Goal: Task Accomplishment & Management: Manage account settings

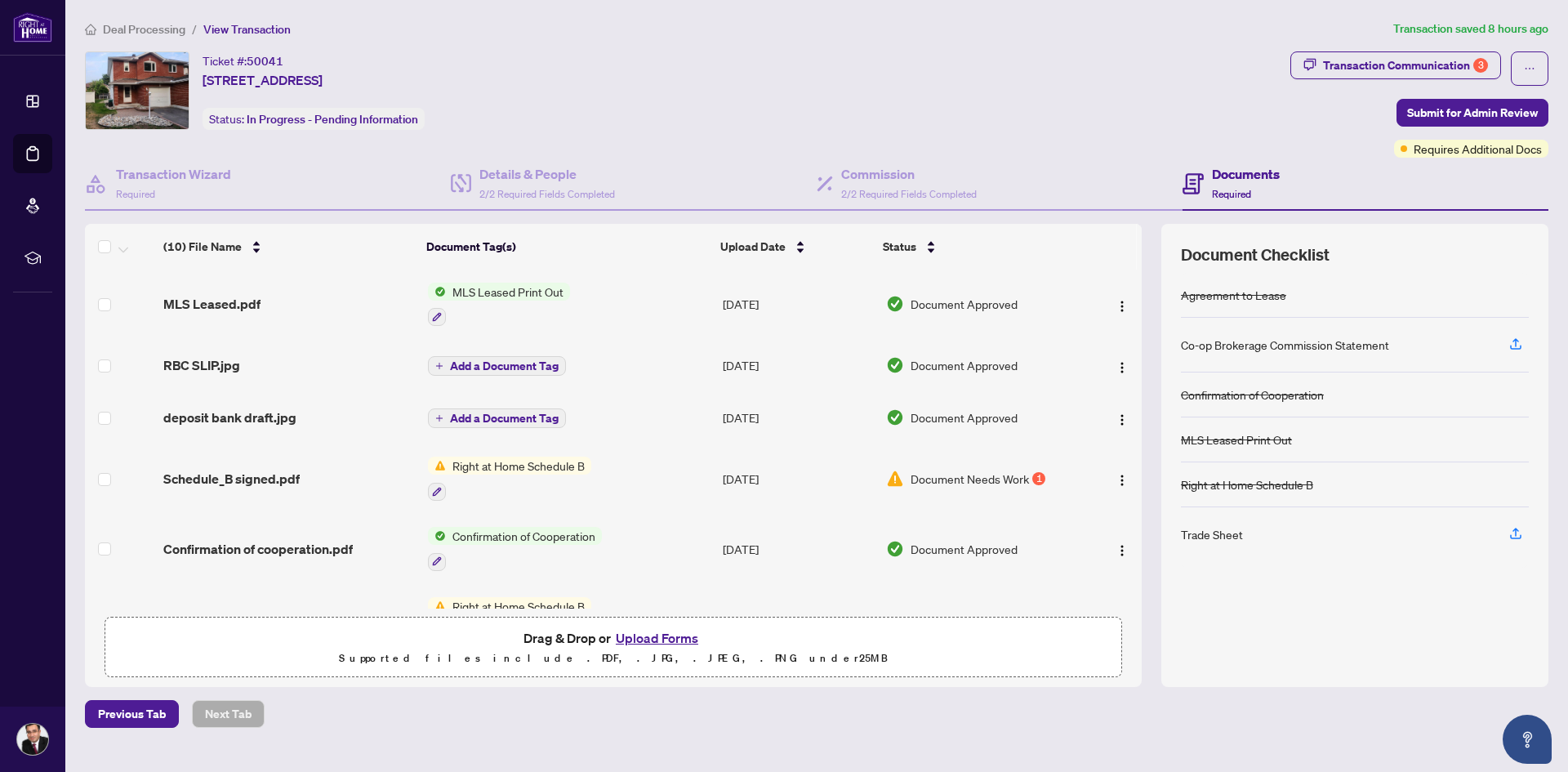
scroll to position [245, 0]
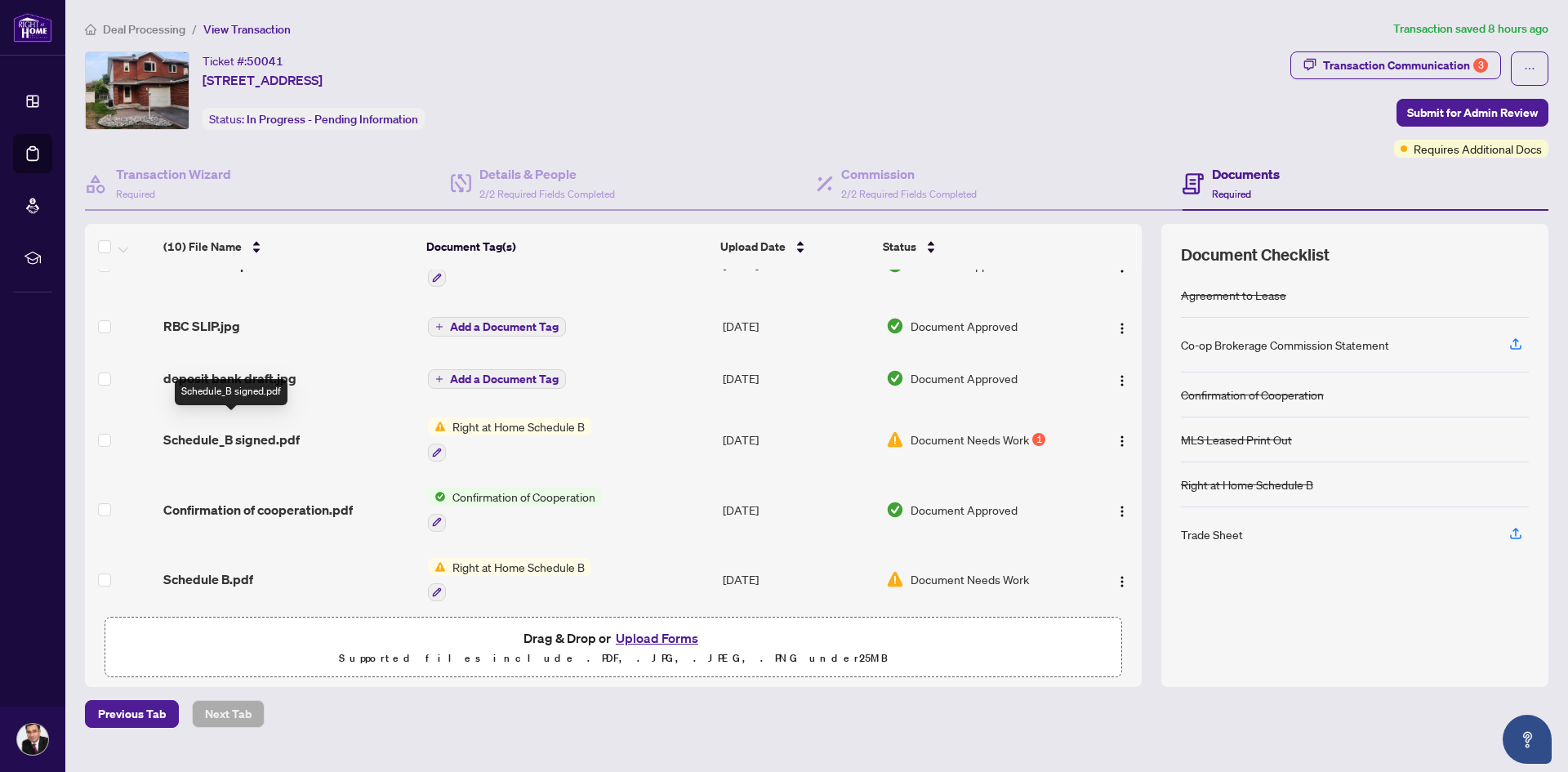
click at [273, 430] on span "Schedule_B signed.pdf" at bounding box center [232, 439] width 137 height 20
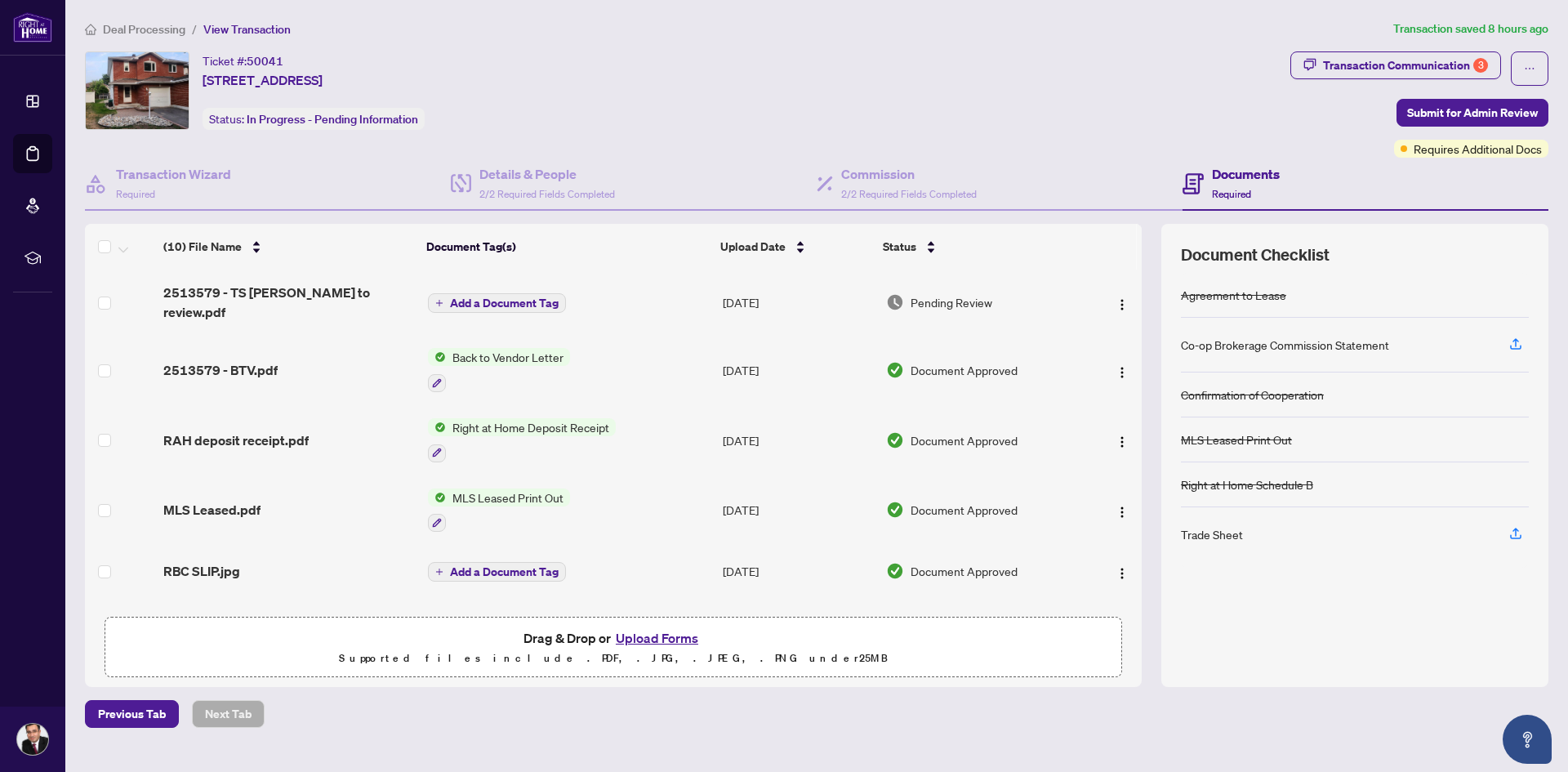
click at [651, 638] on button "Upload Forms" at bounding box center [657, 637] width 93 height 22
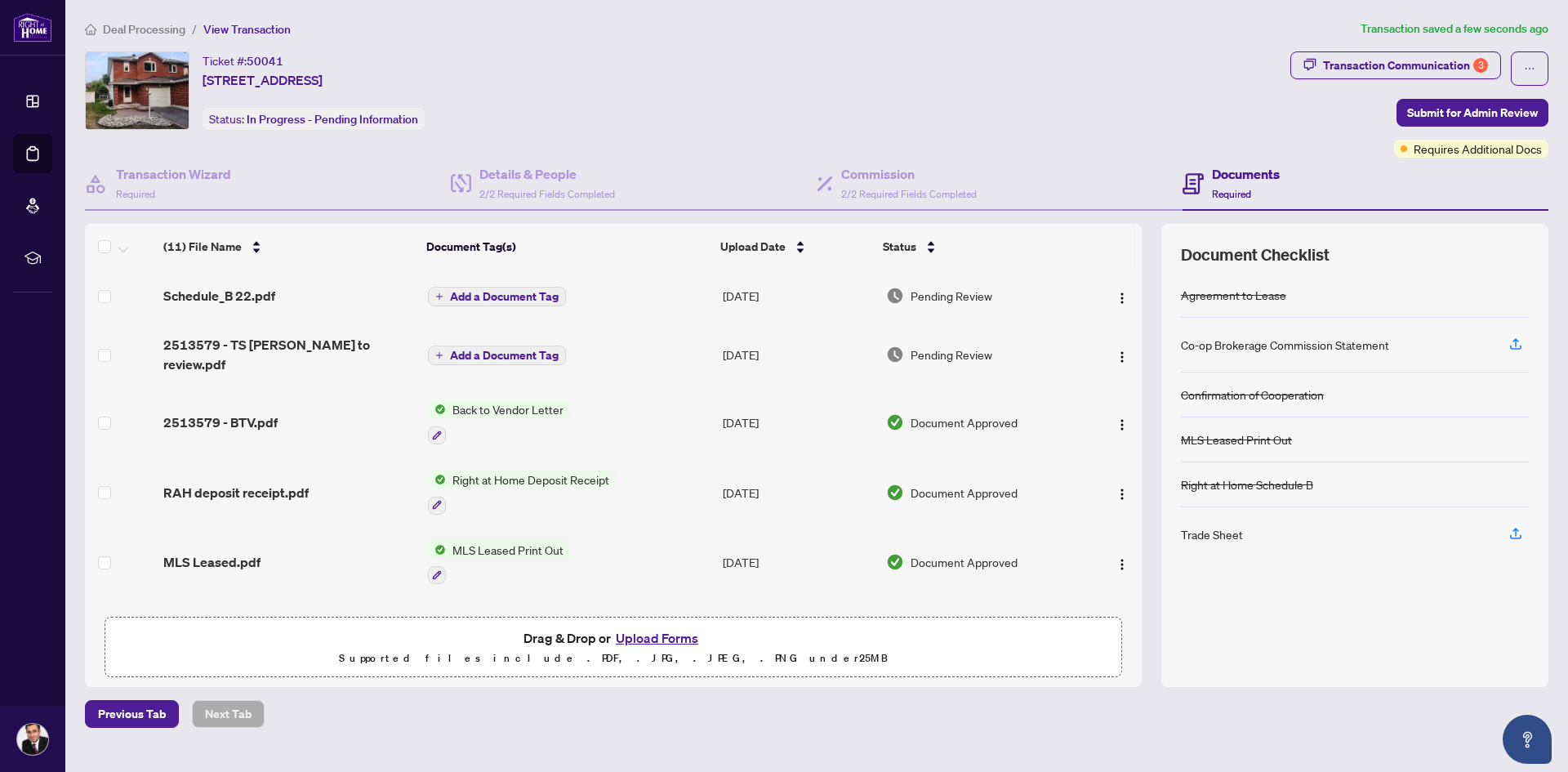
click at [313, 348] on span "2513579 - TS [PERSON_NAME] to review.pdf" at bounding box center [289, 355] width 251 height 39
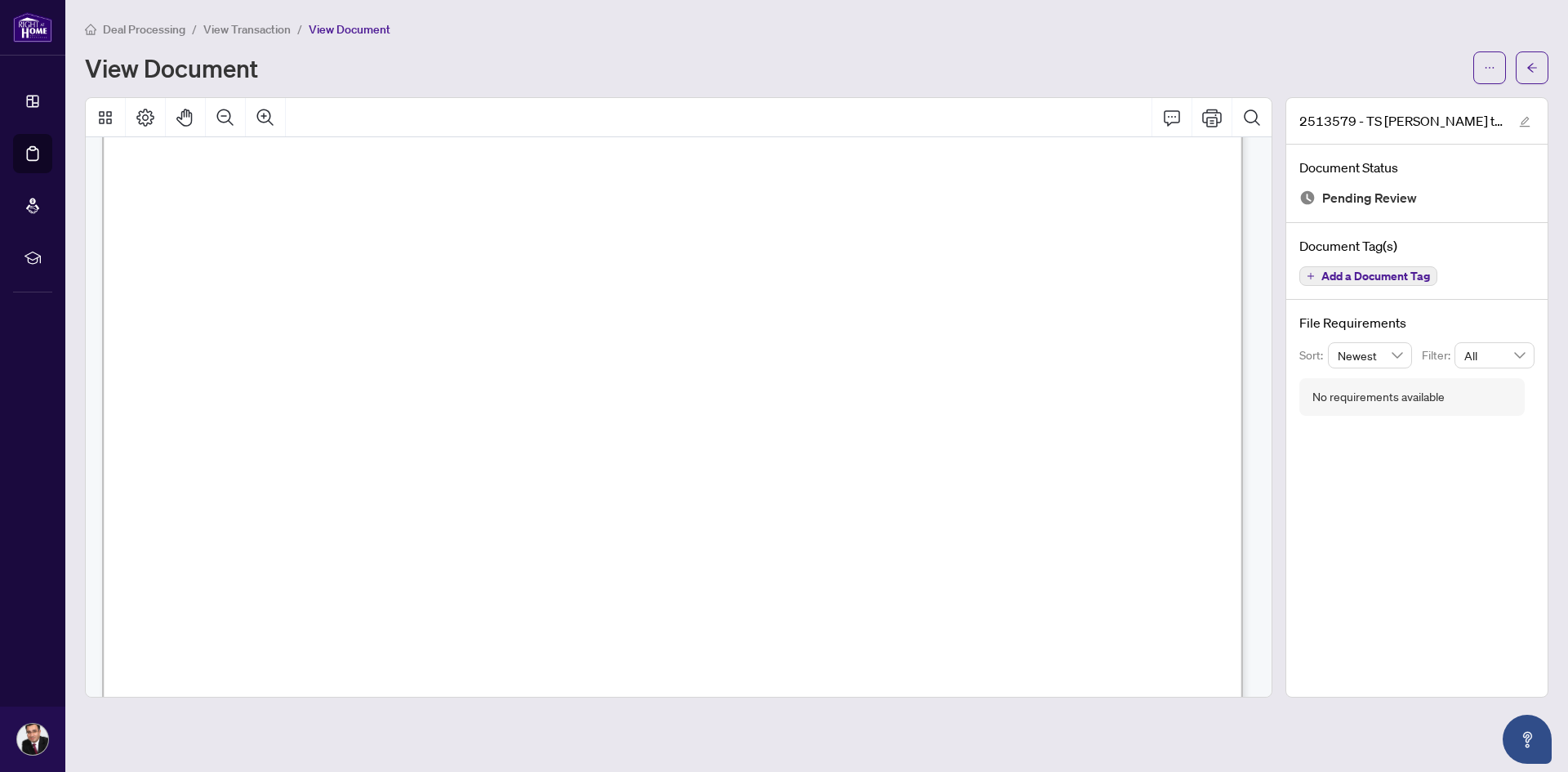
scroll to position [51, 0]
click at [1482, 67] on button "button" at bounding box center [1489, 67] width 33 height 33
click at [1401, 106] on span "Download" at bounding box center [1430, 102] width 124 height 18
click at [1541, 69] on button "button" at bounding box center [1532, 67] width 33 height 33
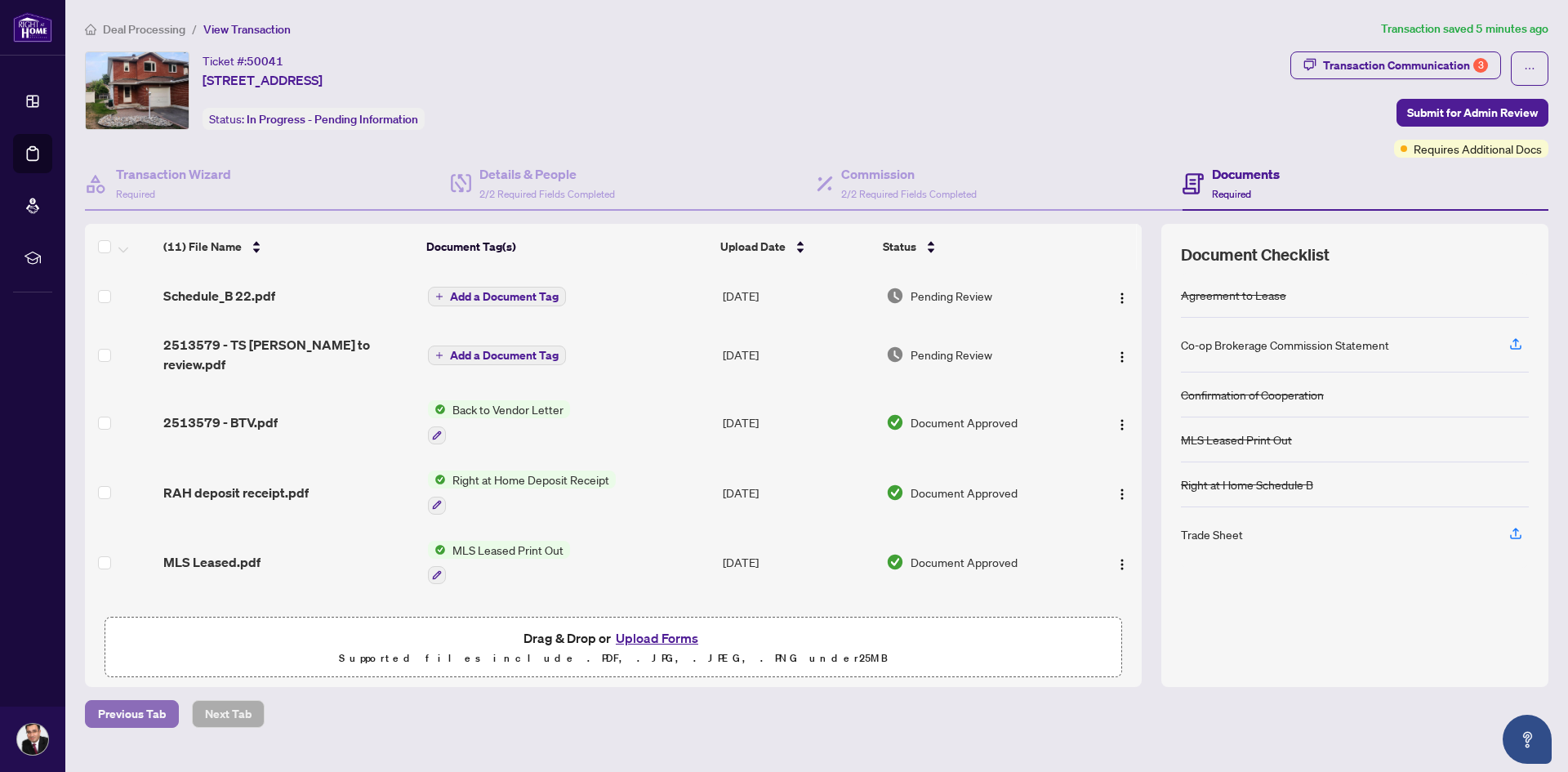
click at [123, 719] on span "Previous Tab" at bounding box center [132, 714] width 67 height 26
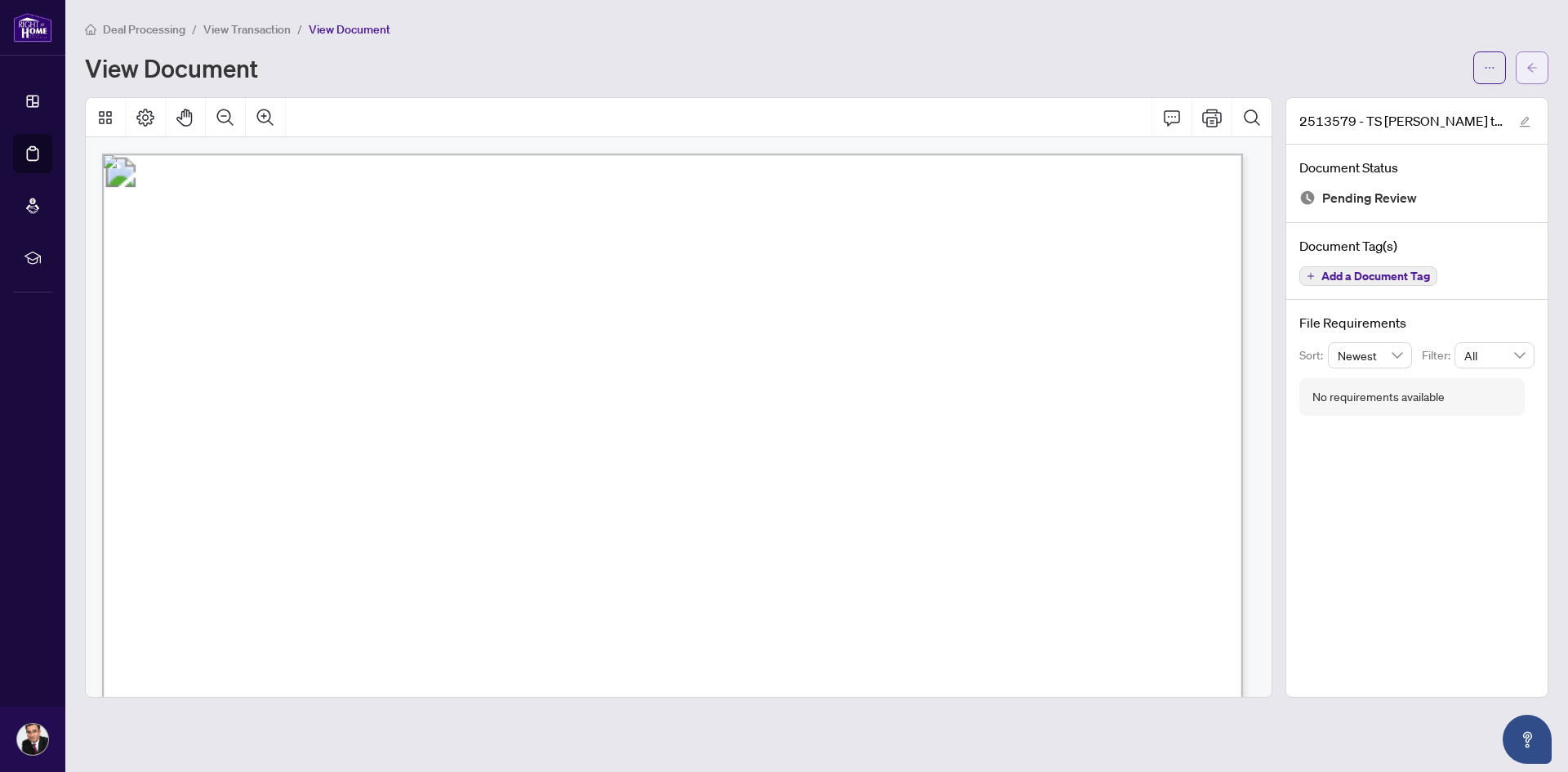
click at [1539, 62] on button "button" at bounding box center [1532, 67] width 33 height 33
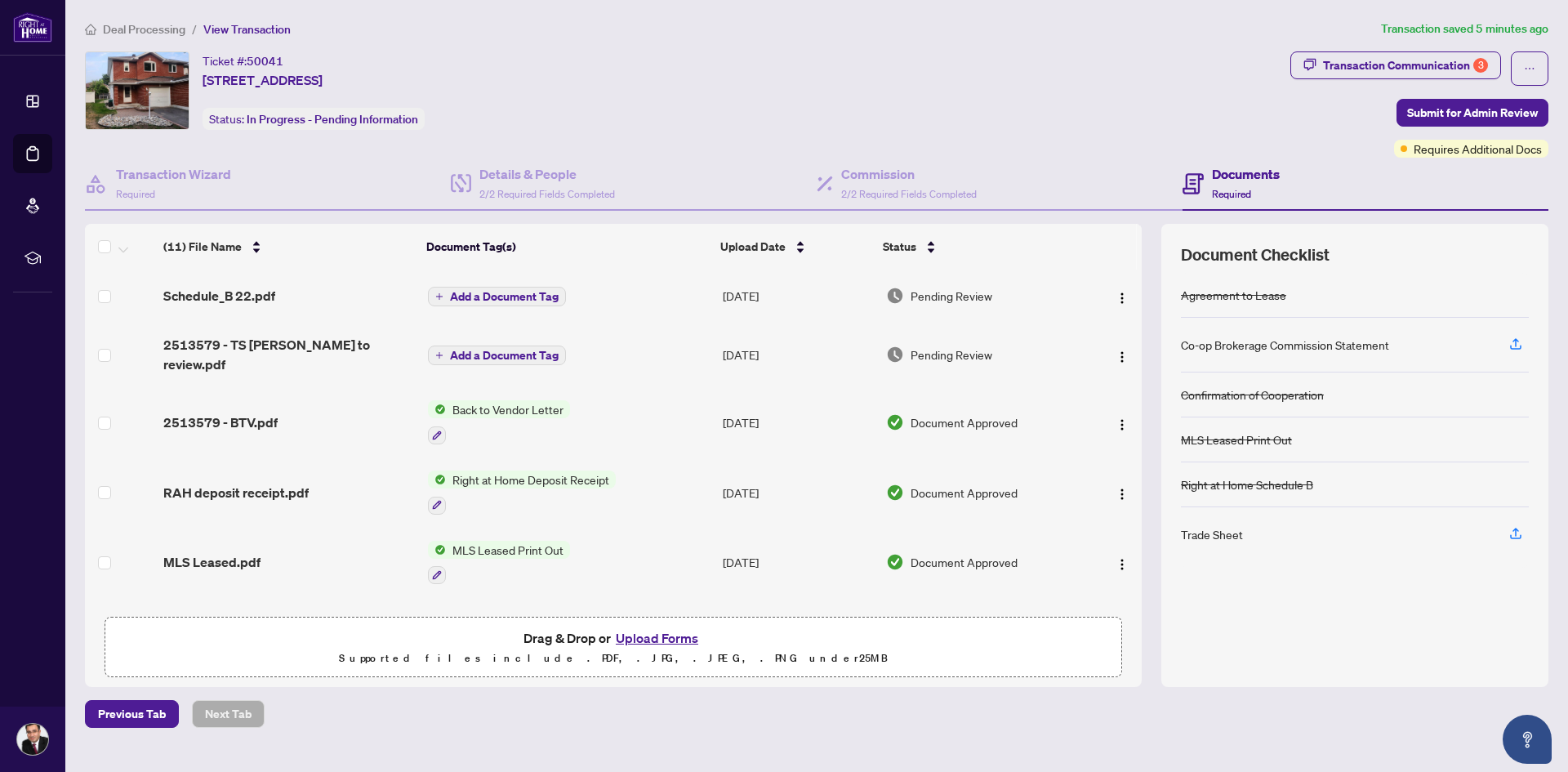
click at [654, 640] on button "Upload Forms" at bounding box center [657, 637] width 93 height 22
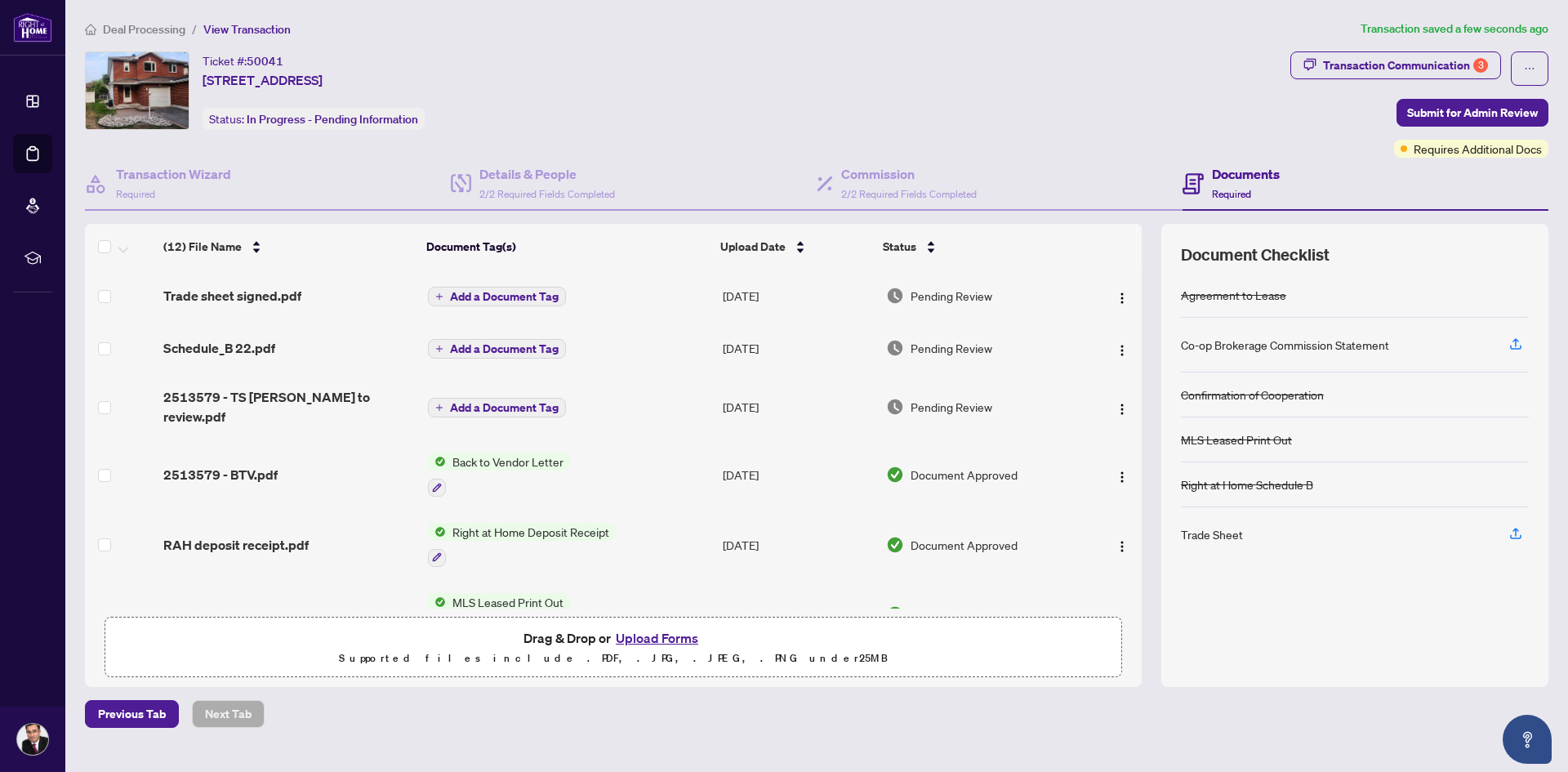
click at [460, 299] on span "Add a Document Tag" at bounding box center [504, 297] width 109 height 11
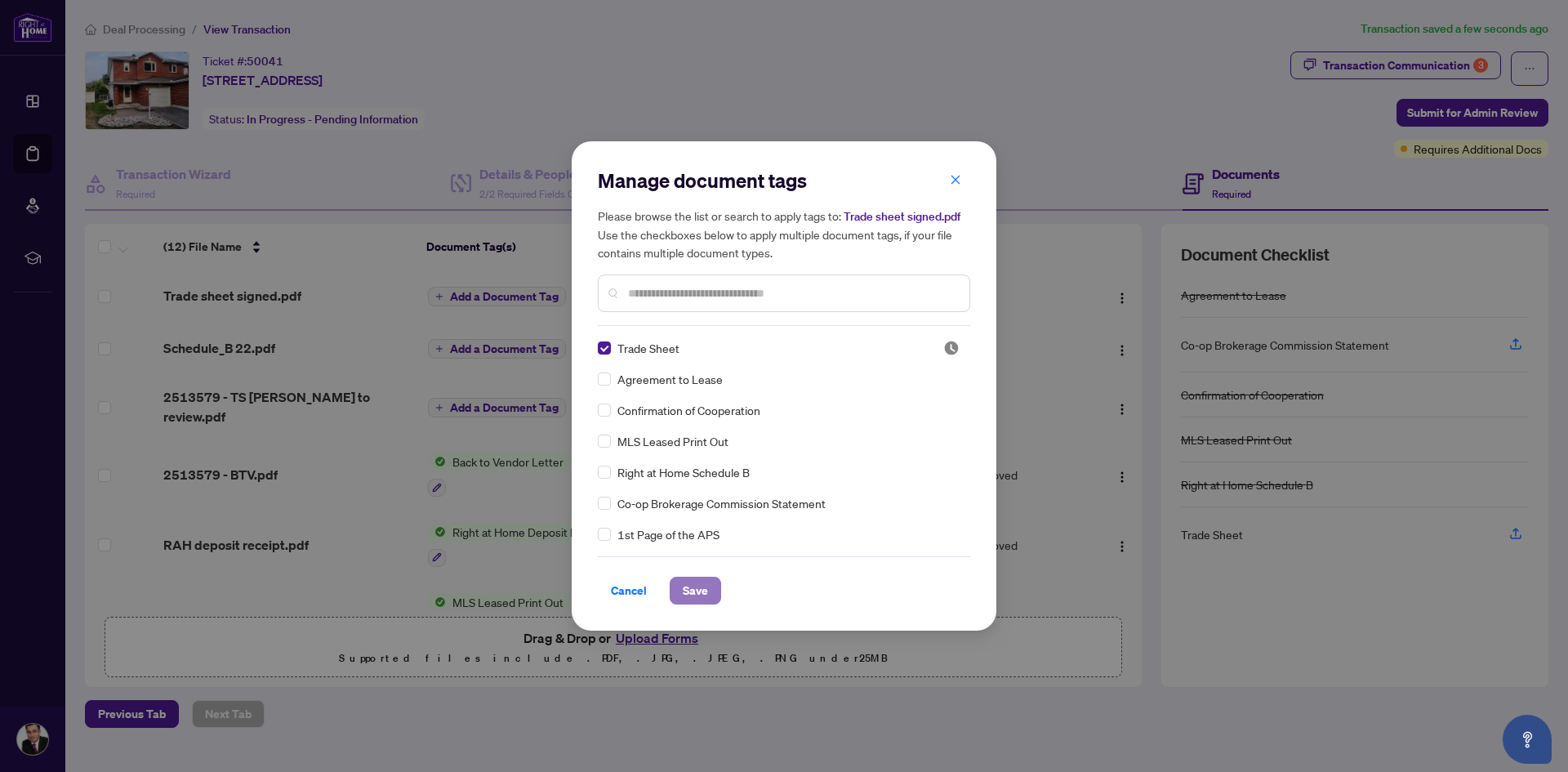
click at [690, 590] on span "Save" at bounding box center [695, 590] width 25 height 26
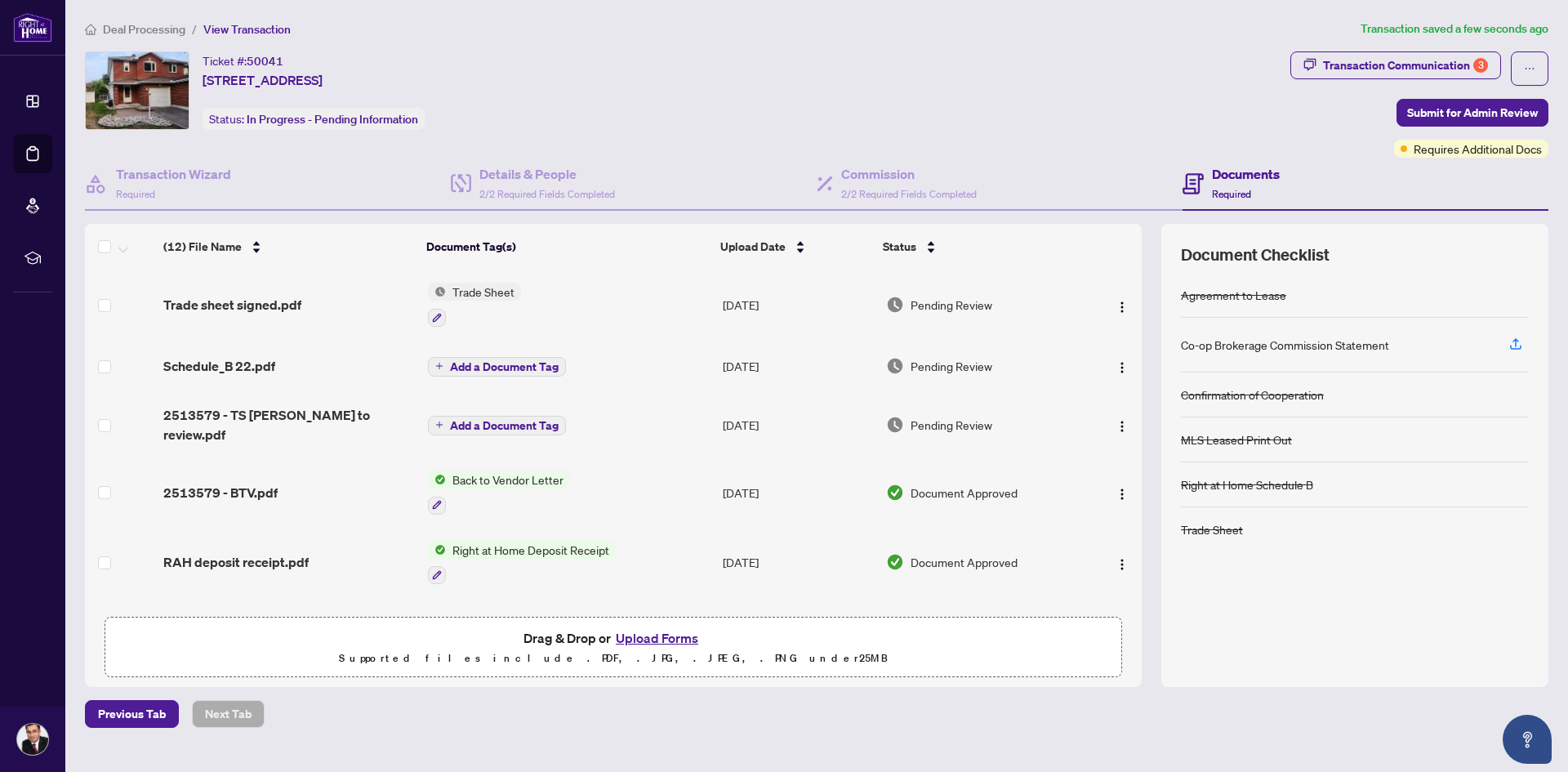
click at [457, 365] on span "Add a Document Tag" at bounding box center [504, 367] width 109 height 11
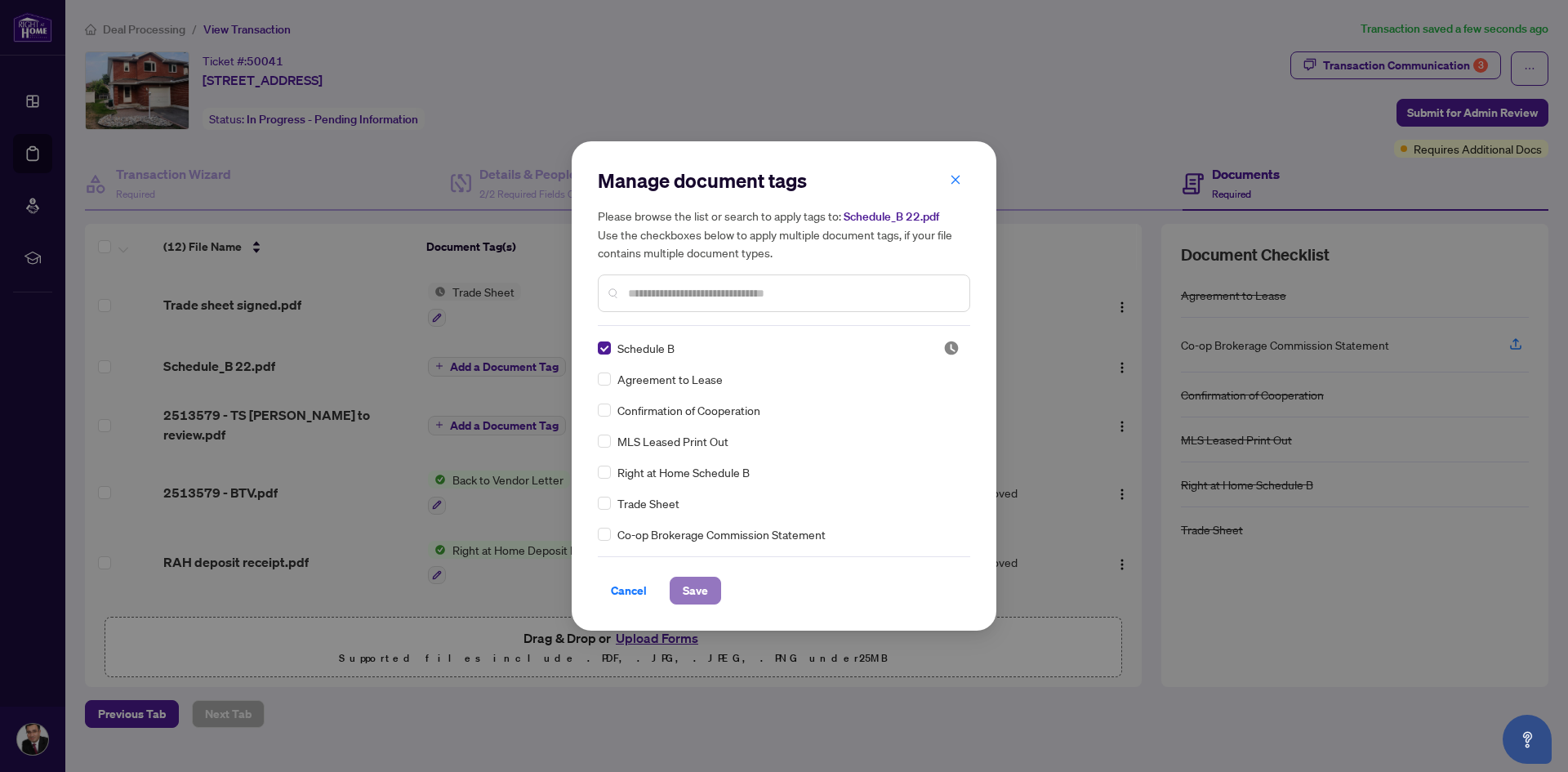
click at [698, 594] on span "Save" at bounding box center [695, 590] width 25 height 26
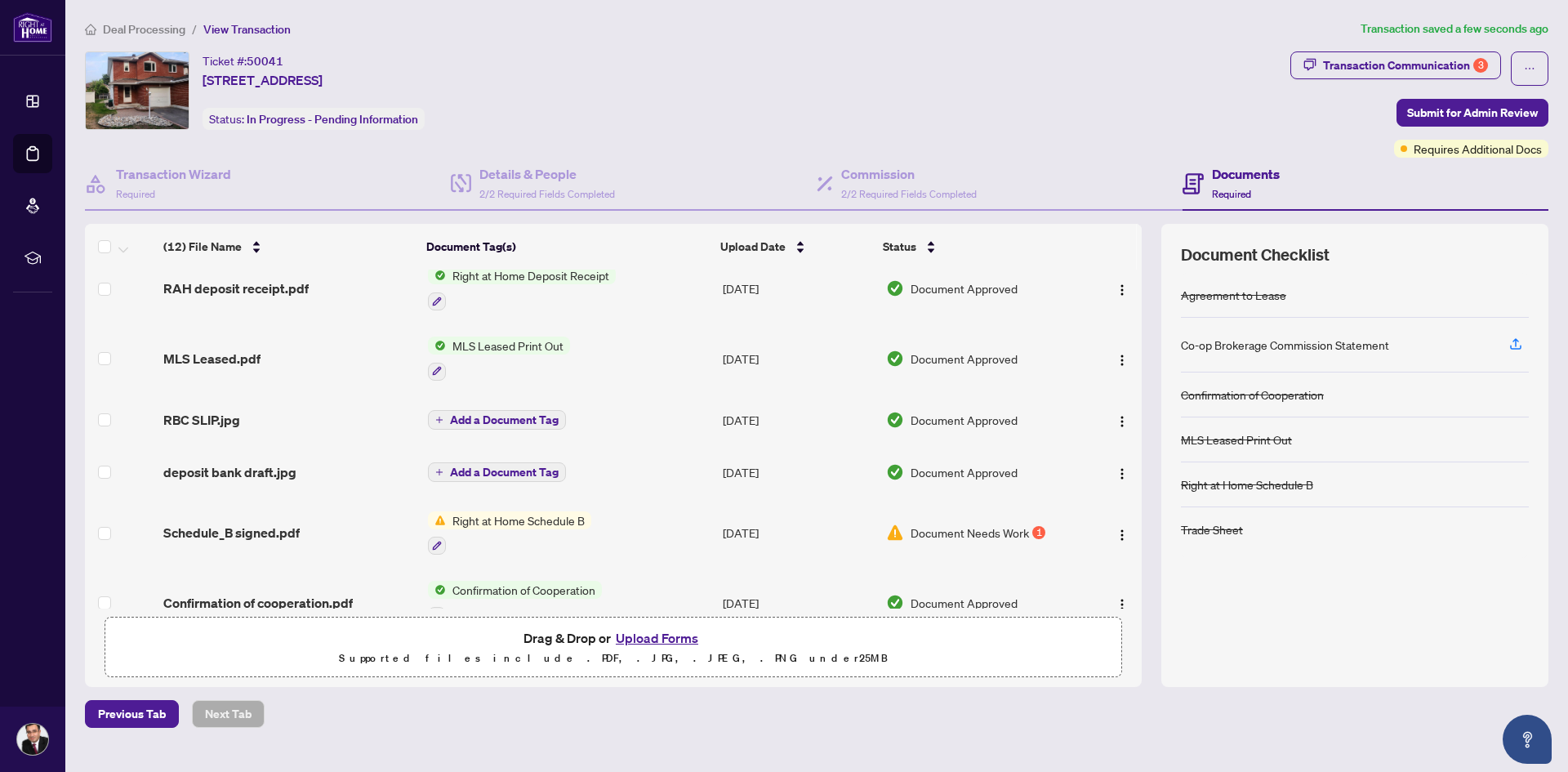
scroll to position [42, 0]
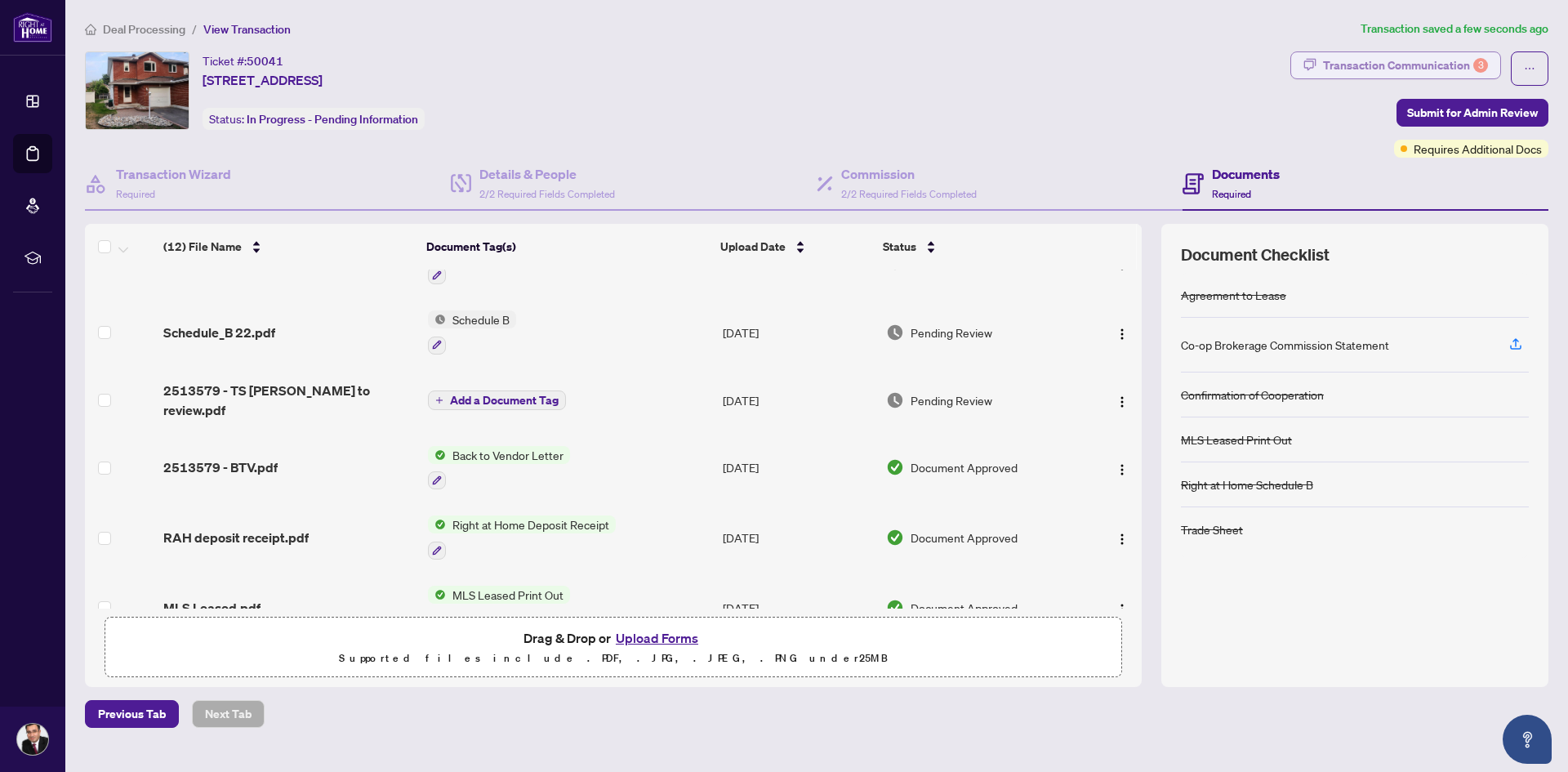
click at [1344, 66] on div "Transaction Communication 3" at bounding box center [1405, 66] width 165 height 26
type textarea "**********"
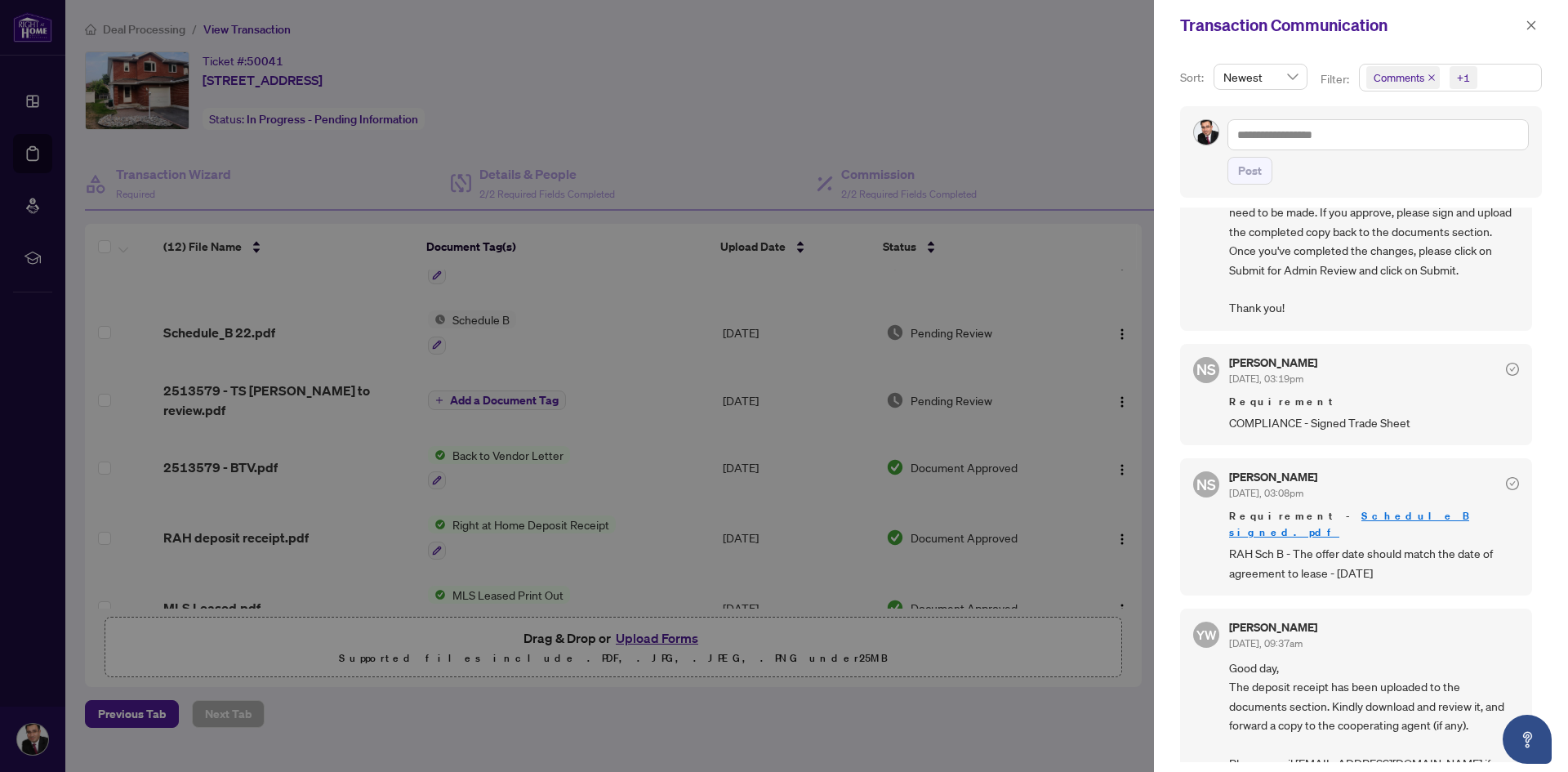
scroll to position [0, 0]
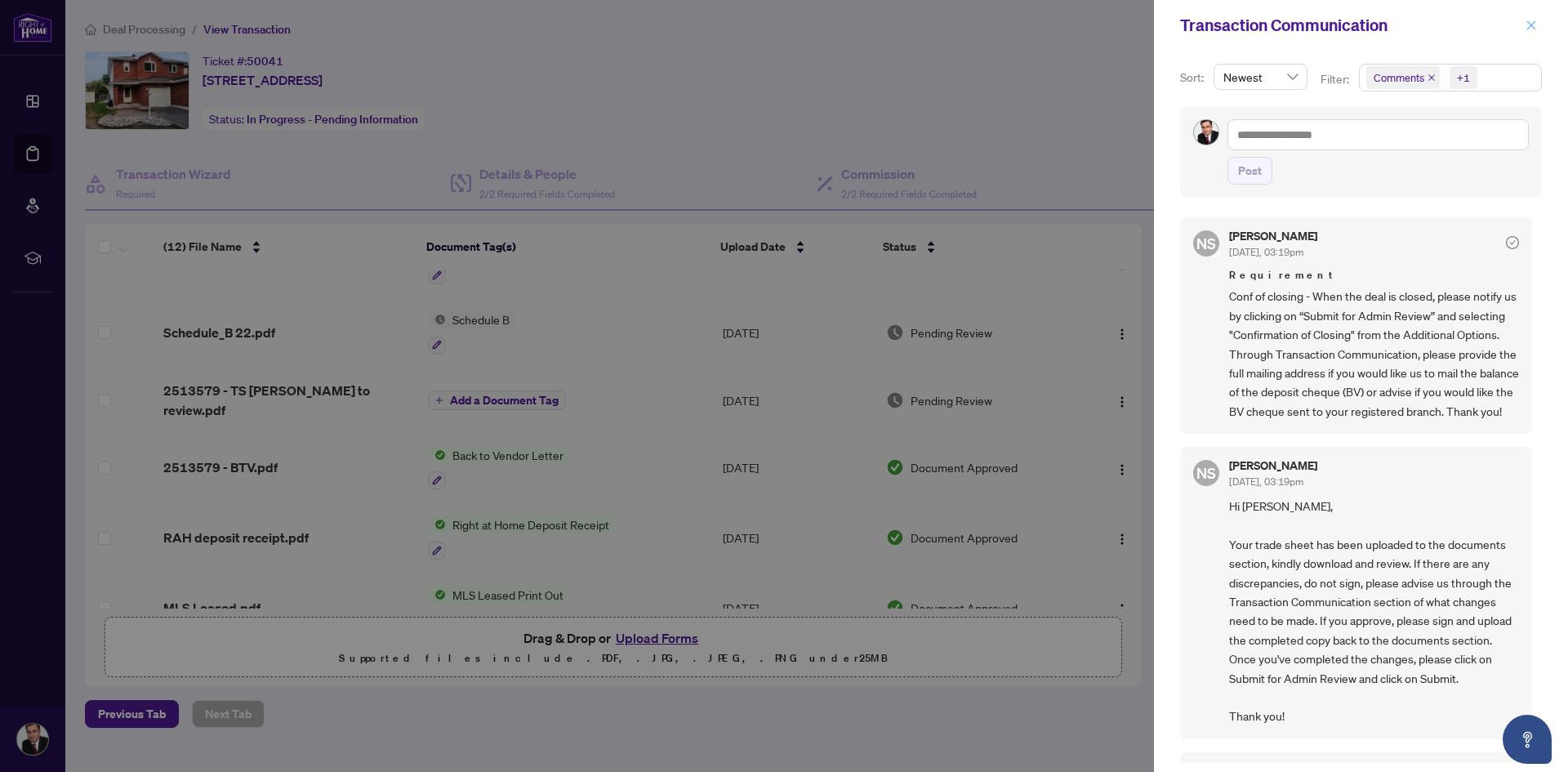
click at [1527, 22] on icon "close" at bounding box center [1532, 25] width 11 height 11
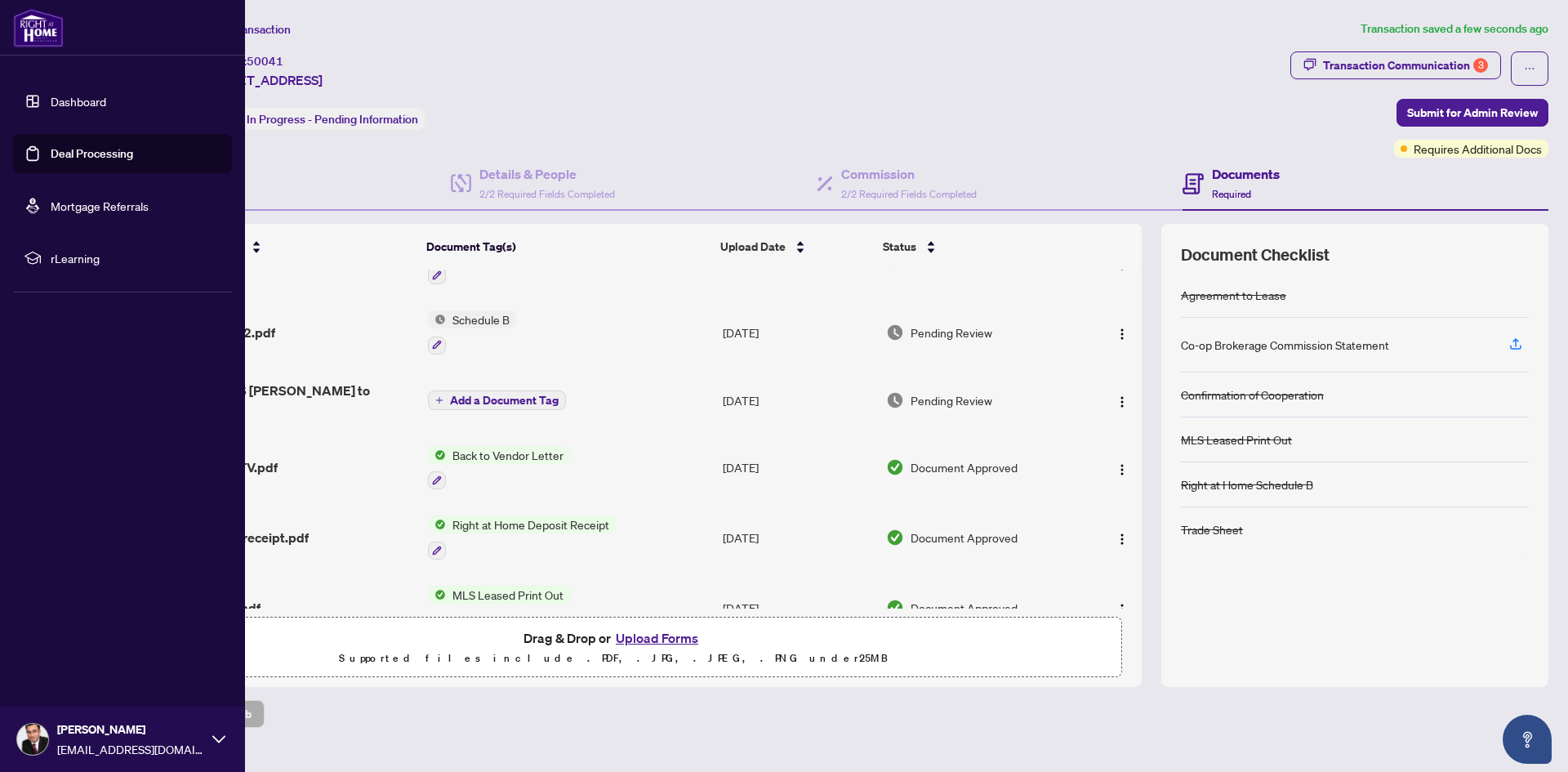
click at [46, 39] on img at bounding box center [38, 28] width 51 height 39
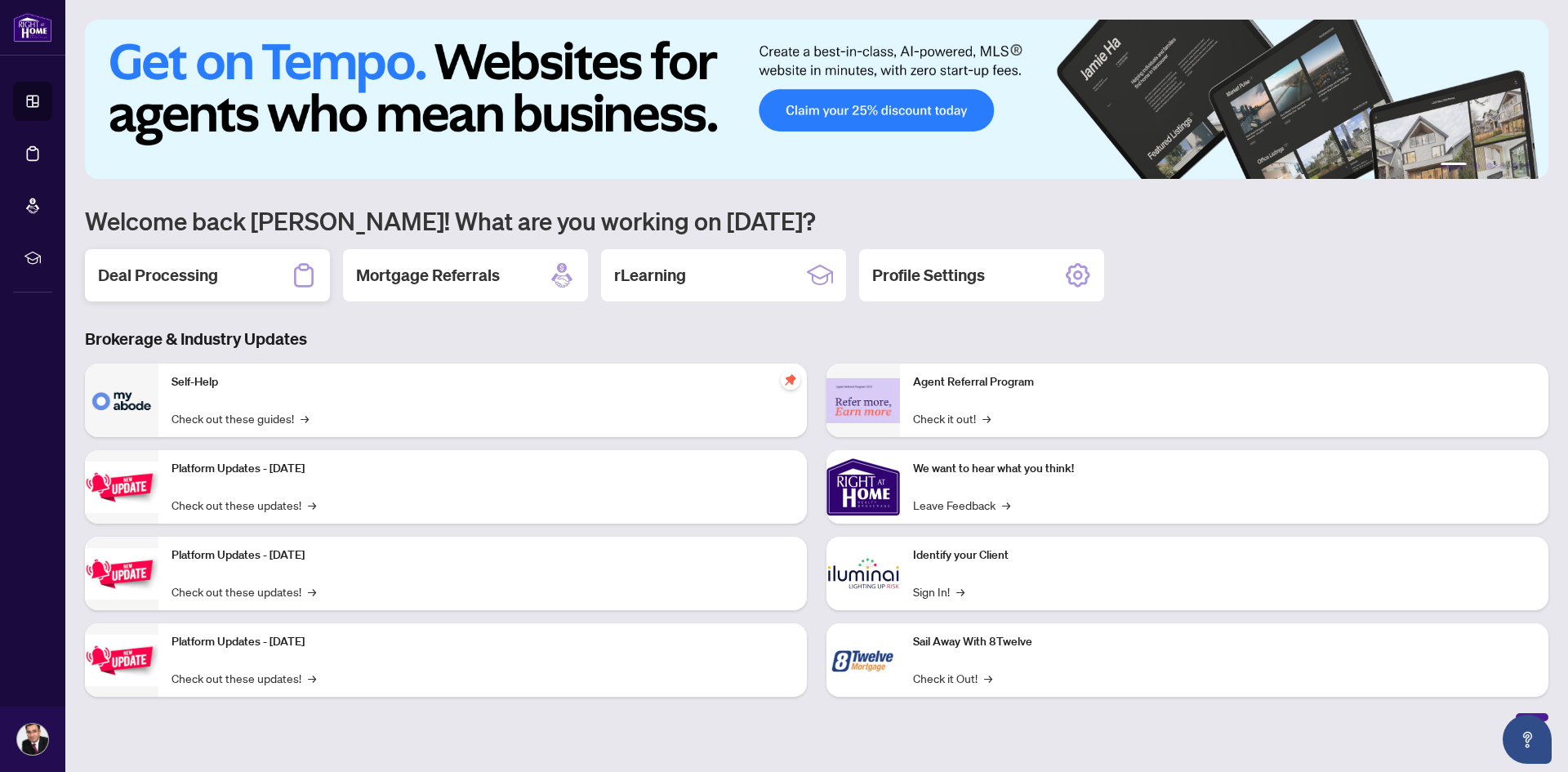
click at [204, 286] on h2 "Deal Processing" at bounding box center [158, 275] width 120 height 22
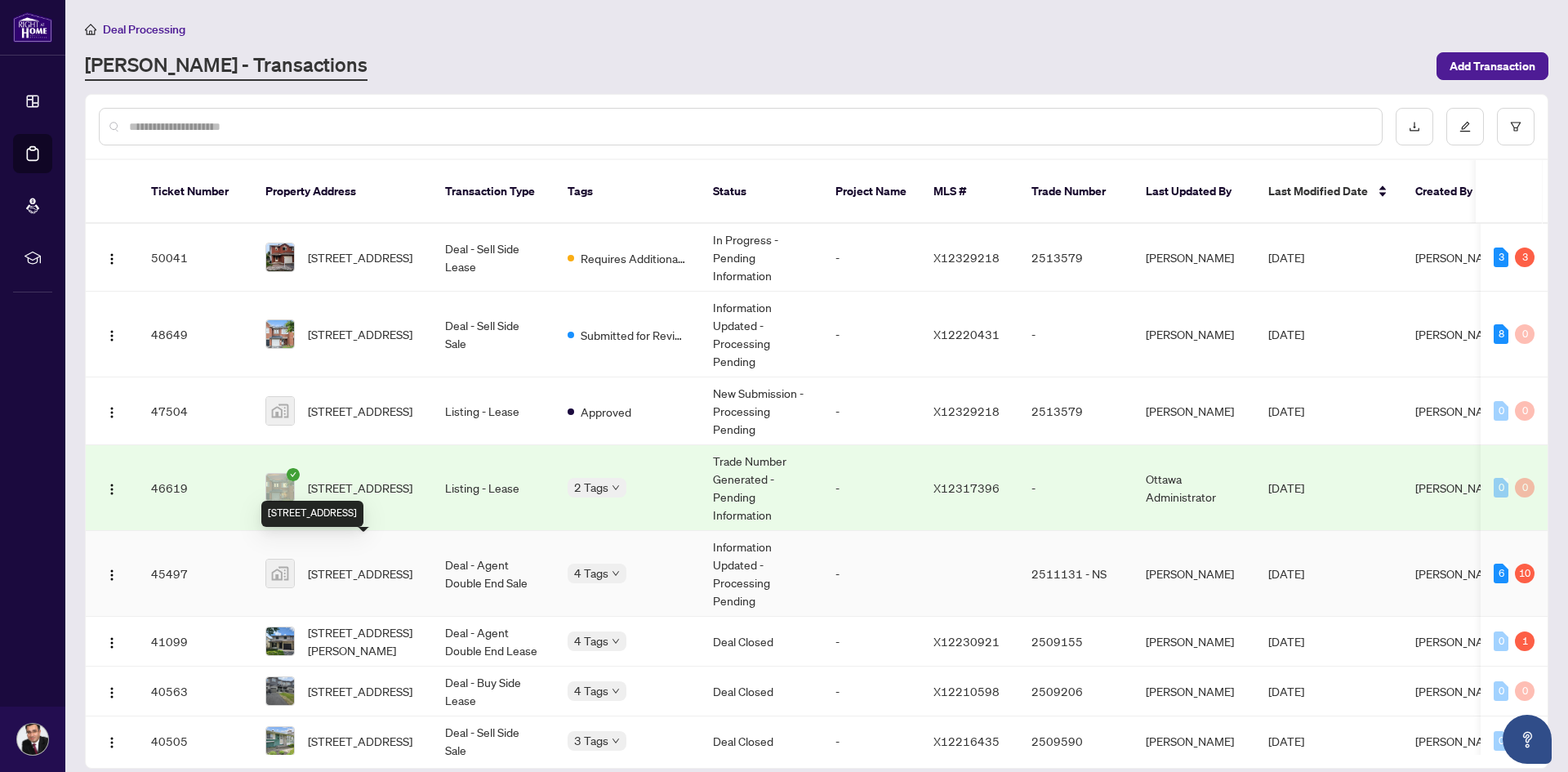
click at [352, 564] on span "[STREET_ADDRESS]" at bounding box center [360, 573] width 105 height 18
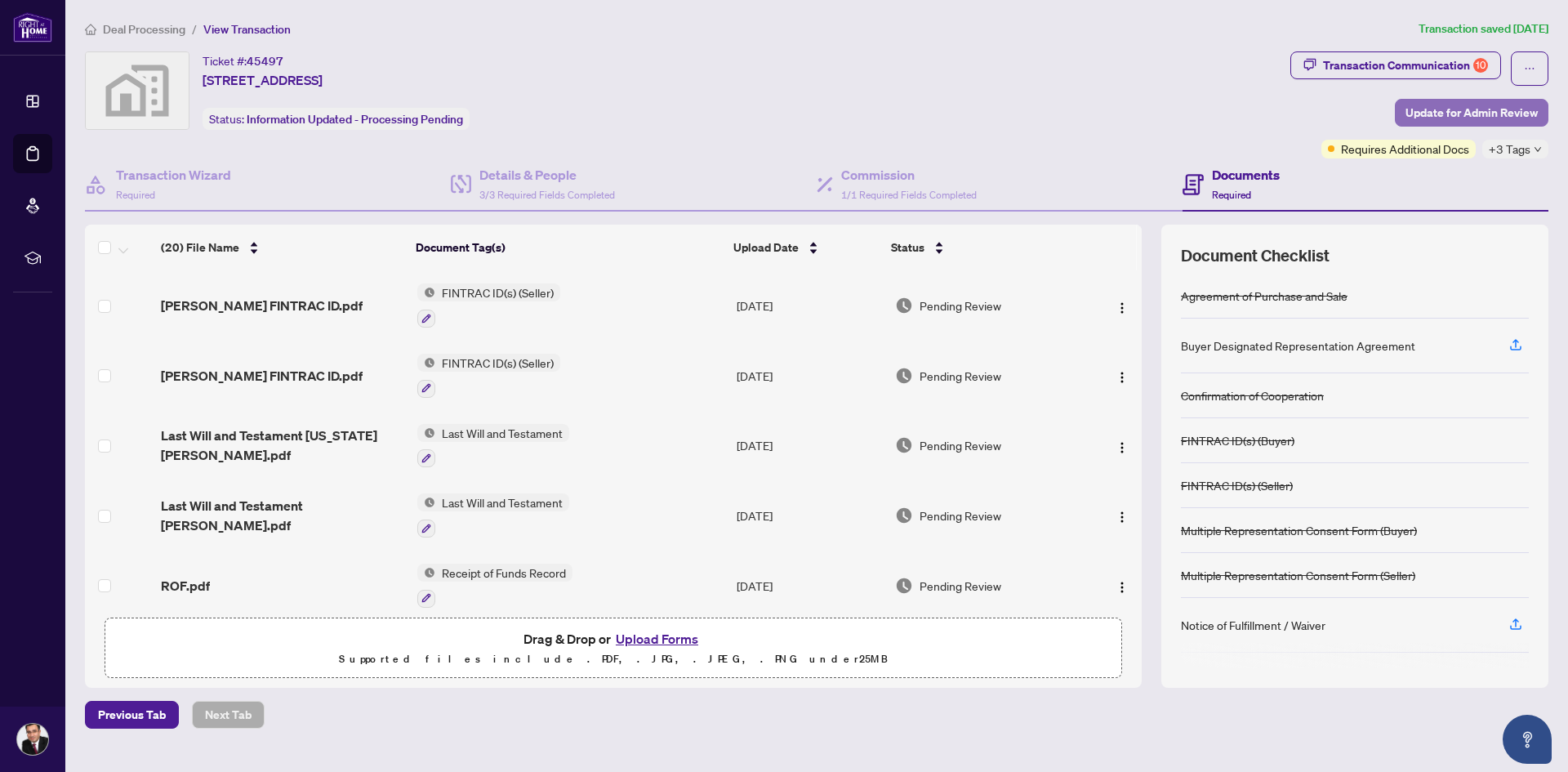
click at [1488, 116] on span "Update for Admin Review" at bounding box center [1471, 112] width 132 height 26
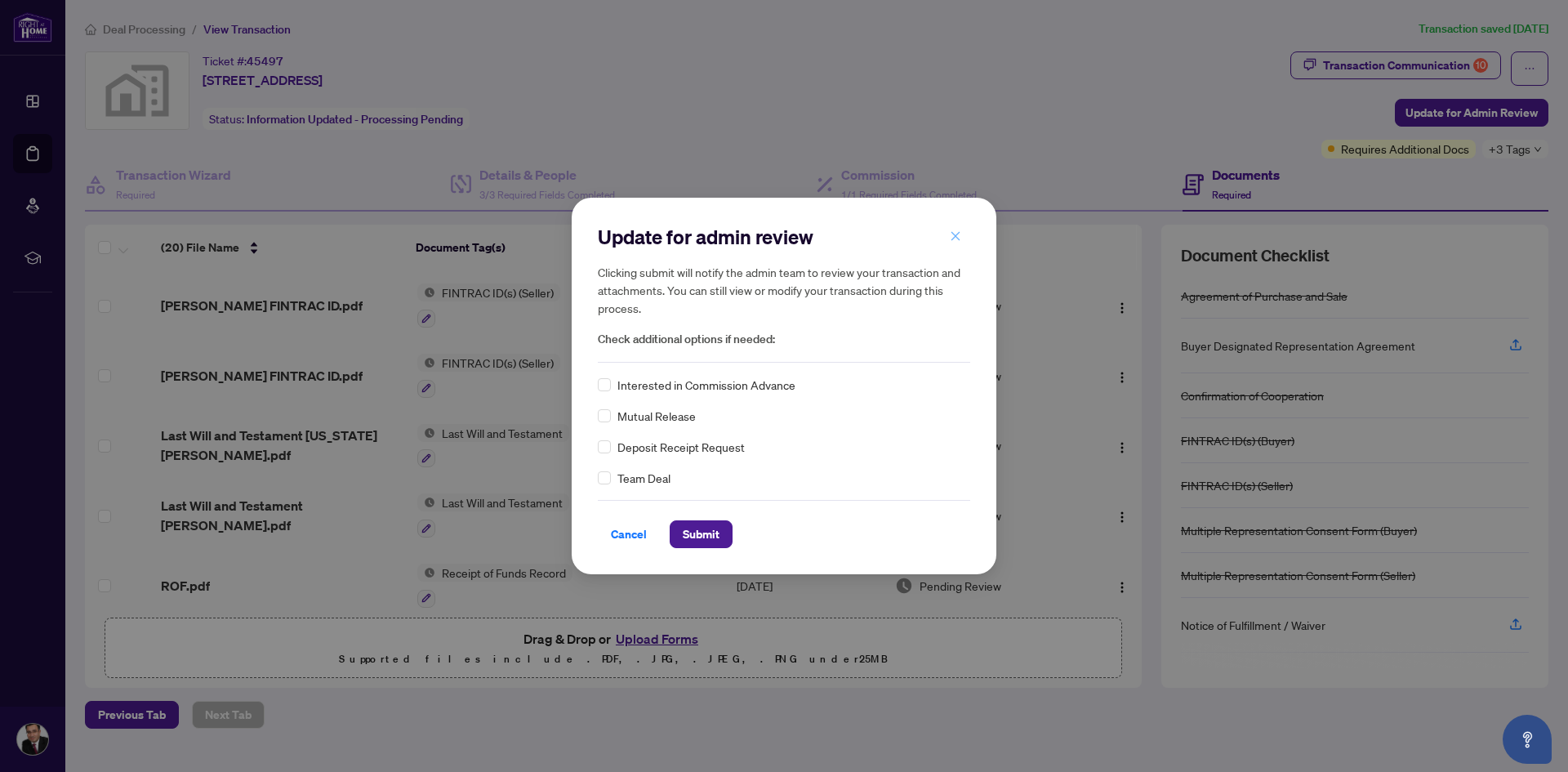
click at [954, 232] on icon "close" at bounding box center [955, 236] width 11 height 11
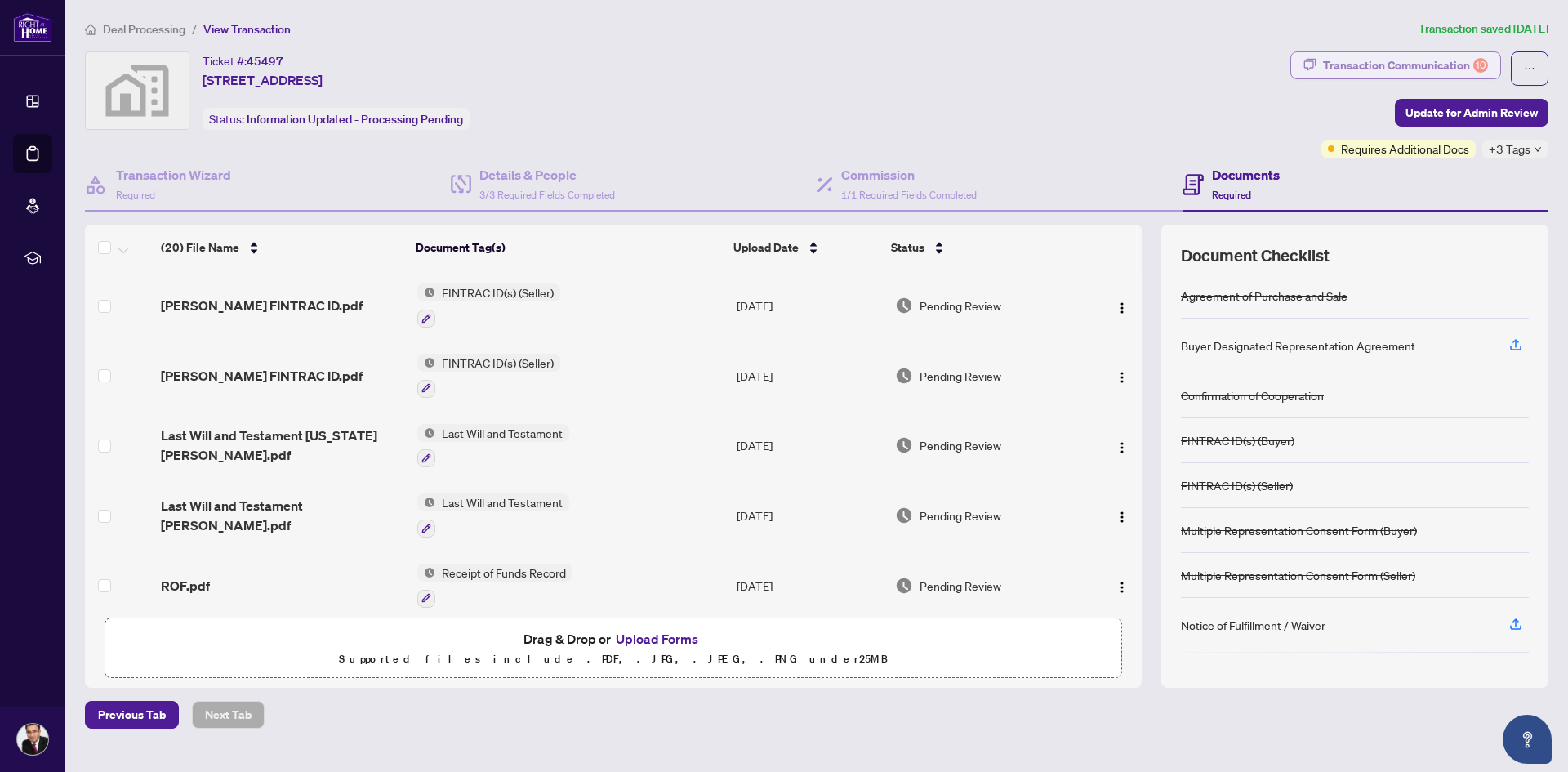
click at [1372, 70] on div "Transaction Communication 10" at bounding box center [1405, 66] width 165 height 26
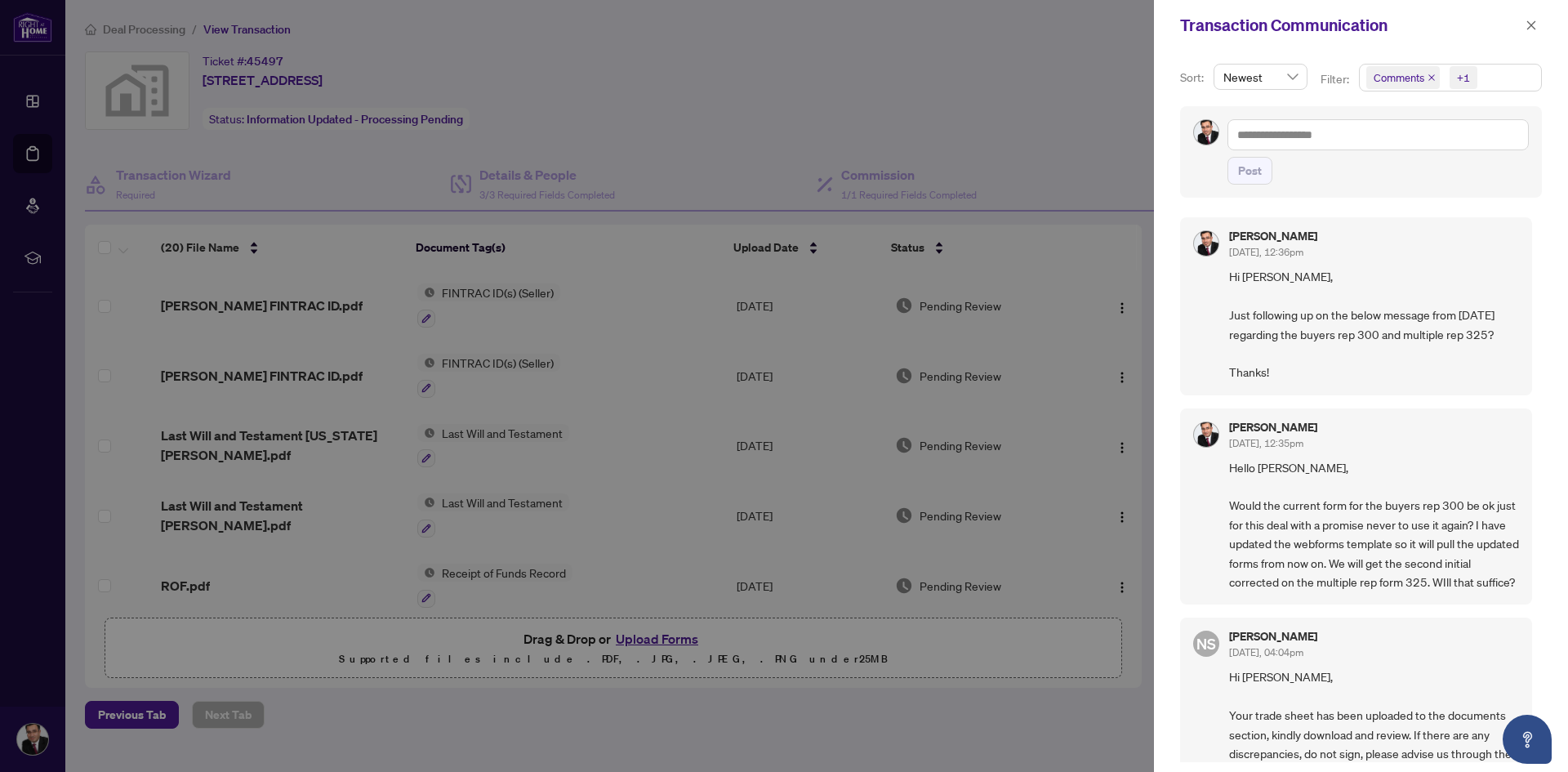
click at [1096, 67] on div at bounding box center [784, 386] width 1568 height 772
click at [1532, 23] on icon "close" at bounding box center [1532, 25] width 9 height 9
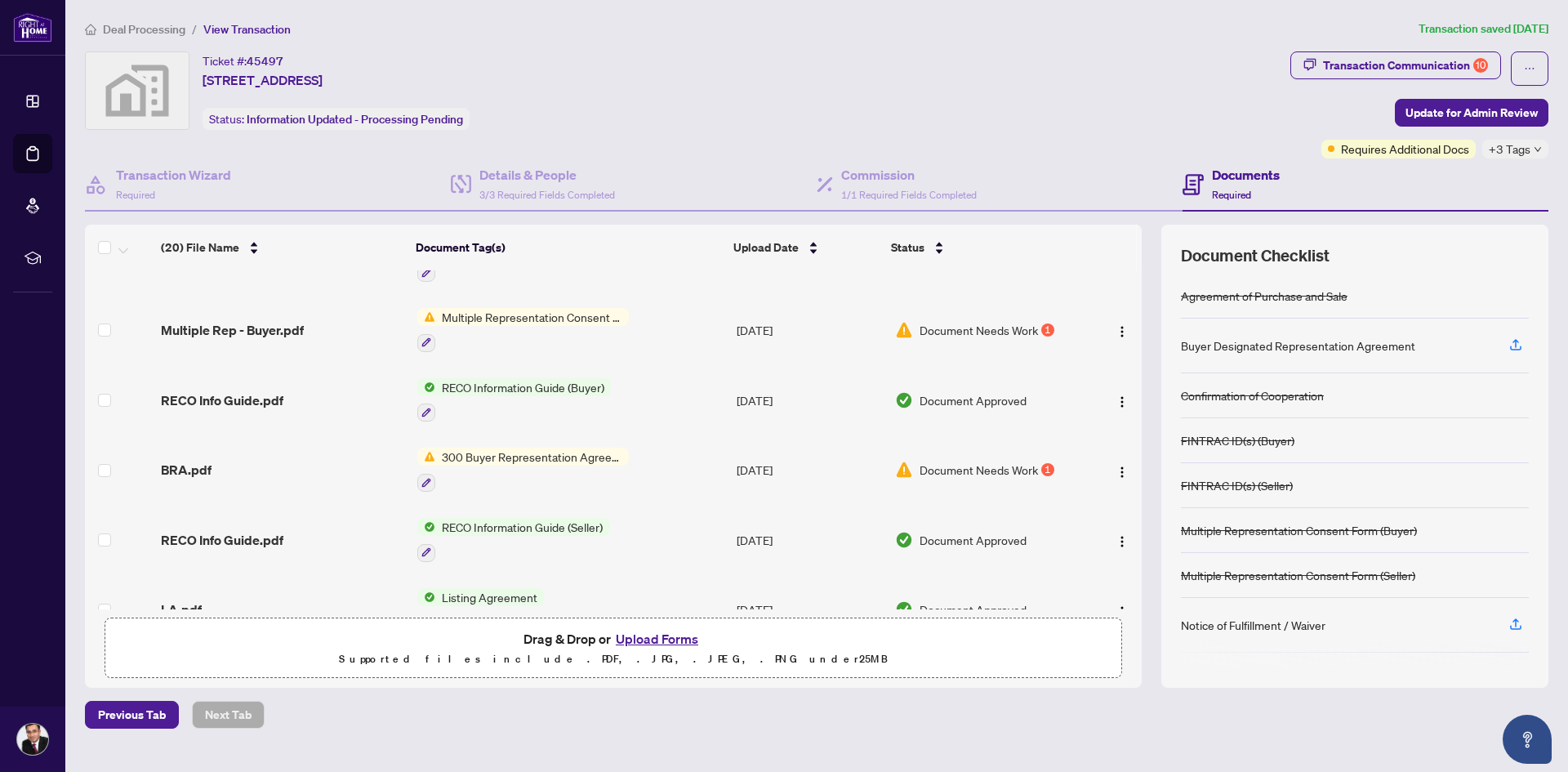
scroll to position [1042, 0]
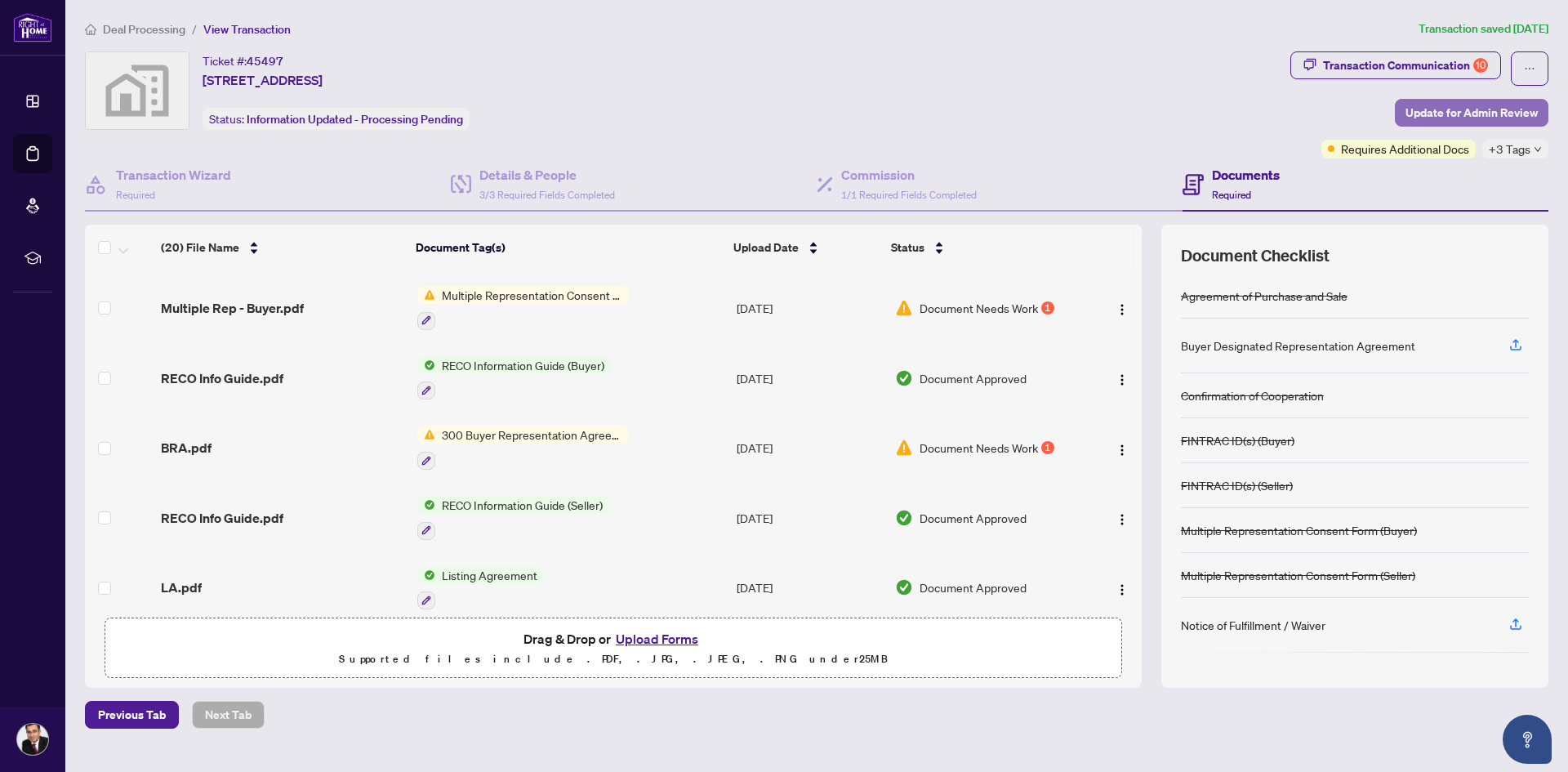
click at [1419, 112] on span "Update for Admin Review" at bounding box center [1471, 112] width 132 height 26
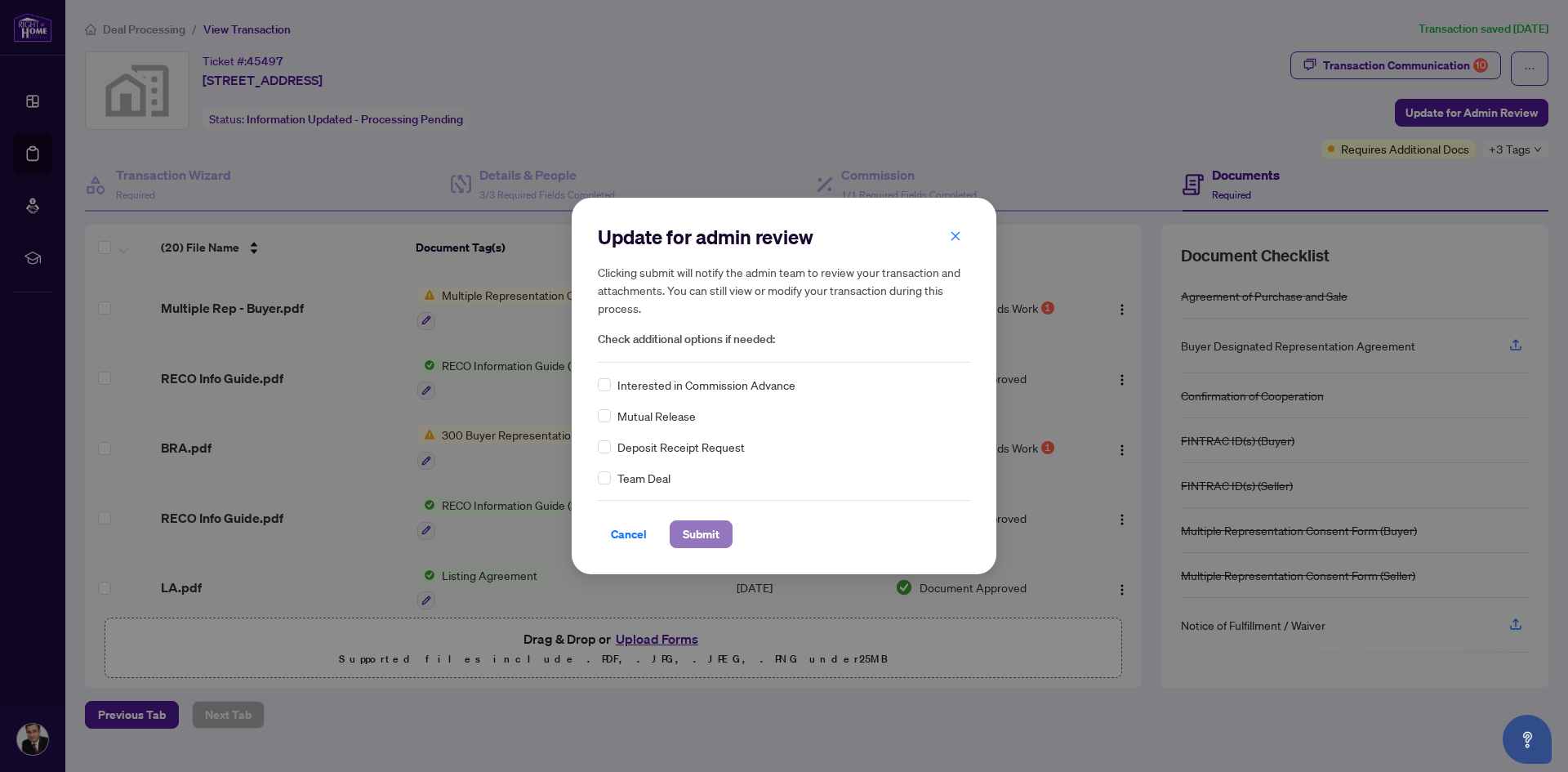
click at [715, 537] on span "Submit" at bounding box center [701, 534] width 36 height 26
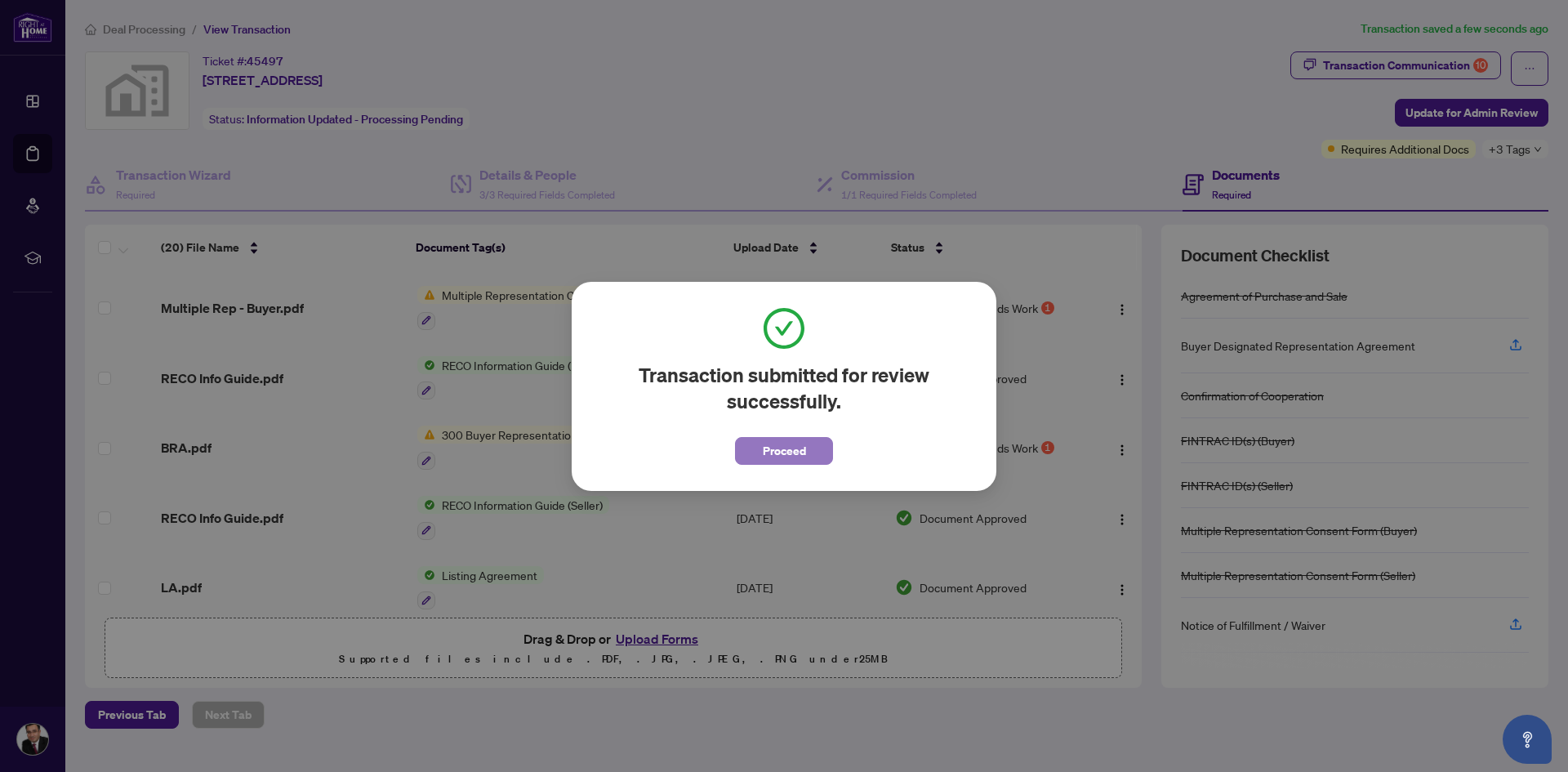
click at [776, 464] on button "Proceed" at bounding box center [784, 451] width 98 height 28
